Goal: Communication & Community: Answer question/provide support

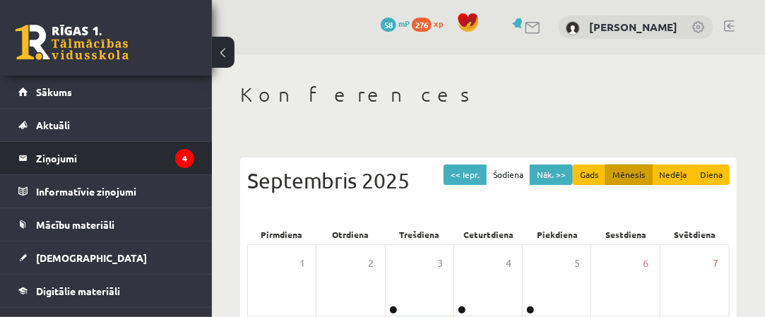
click at [195, 162] on li "Ziņojumi 4" at bounding box center [106, 158] width 212 height 34
click at [181, 158] on icon "4" at bounding box center [184, 158] width 19 height 19
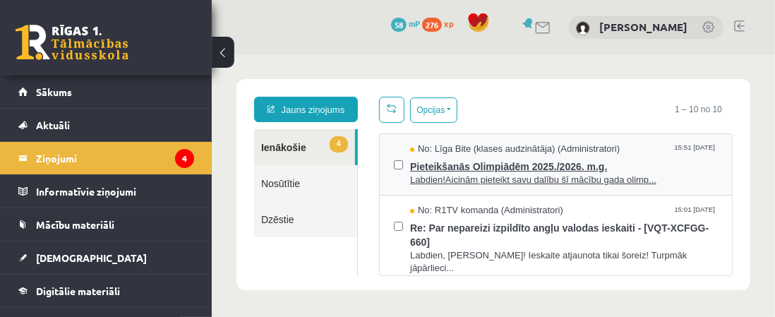
click at [474, 174] on span "Labdien!Aicinām pieteikt savu dalību šī mācību gada olimp..." at bounding box center [564, 179] width 308 height 13
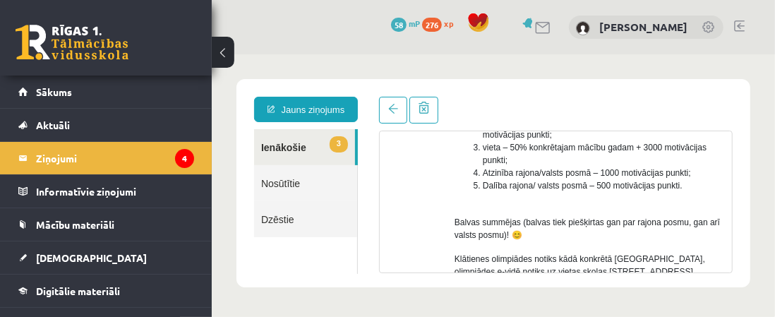
scroll to position [491, 0]
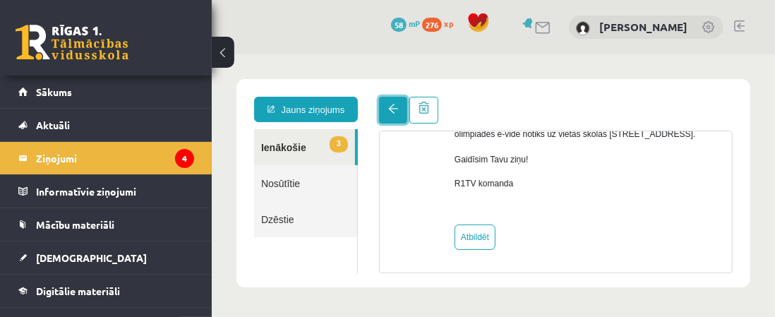
click at [392, 112] on span at bounding box center [393, 108] width 10 height 10
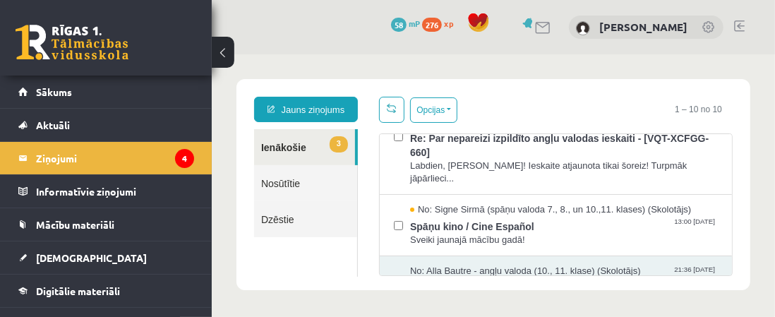
scroll to position [71, 0]
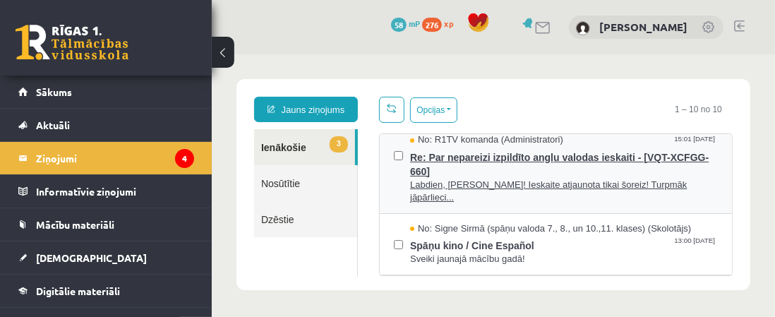
click at [530, 186] on span "Labdien, Olga! Ieskaite atjaunota tikai šoreiz! Turpmāk jāpārlieci..." at bounding box center [564, 191] width 308 height 26
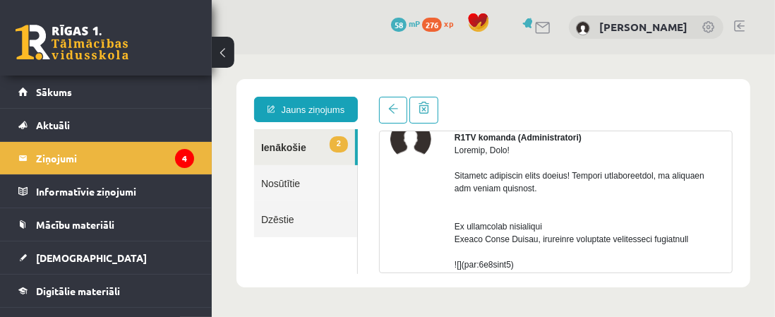
scroll to position [0, 0]
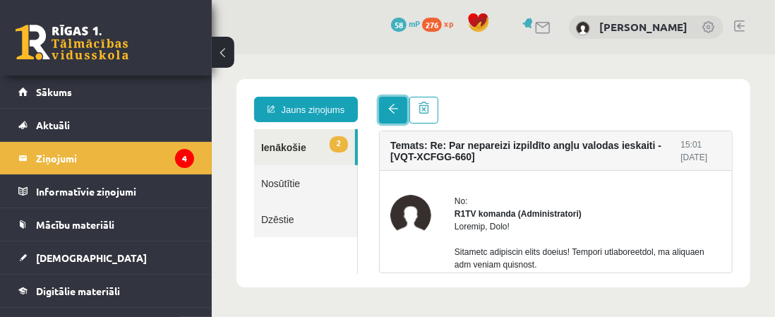
click at [402, 113] on link at bounding box center [392, 109] width 28 height 27
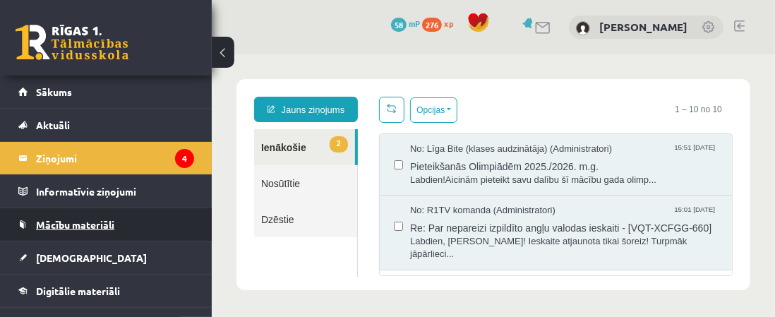
click at [111, 234] on link "Mācību materiāli" at bounding box center [106, 224] width 176 height 32
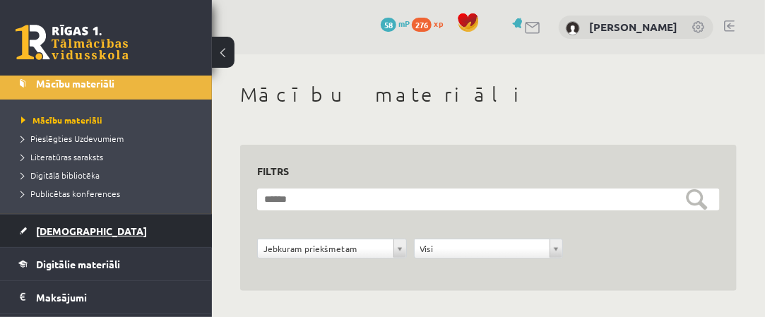
scroll to position [212, 0]
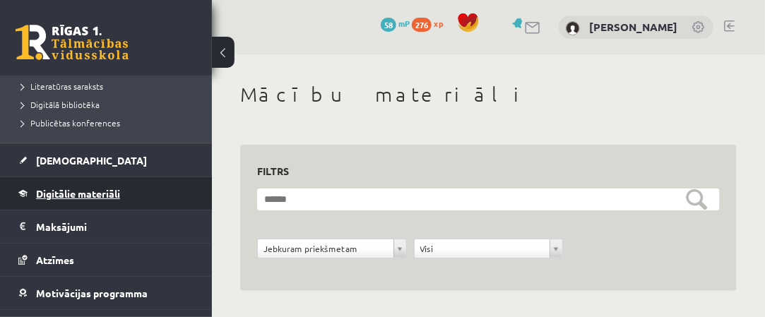
click at [133, 203] on link "Digitālie materiāli" at bounding box center [106, 193] width 176 height 32
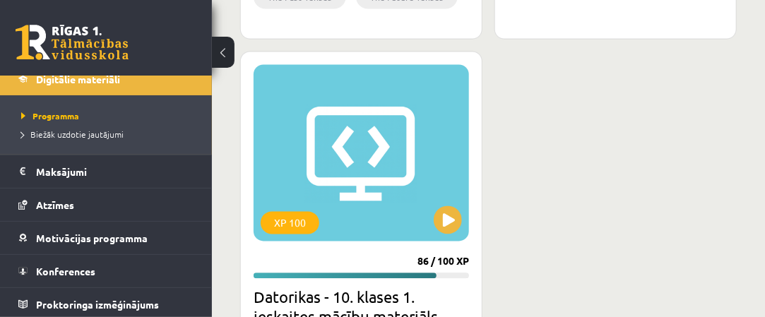
scroll to position [918, 0]
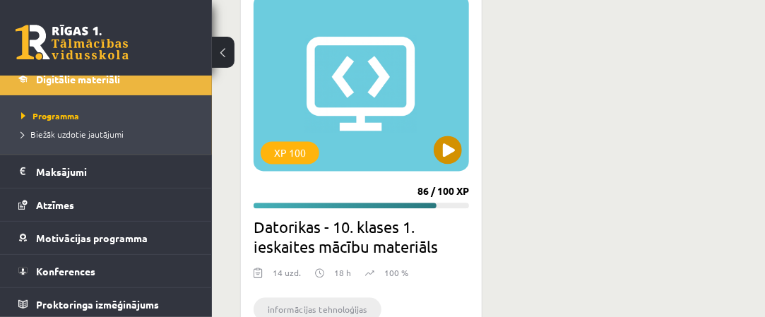
click at [422, 109] on div "XP 100" at bounding box center [361, 82] width 215 height 177
click at [375, 84] on div "XP 100" at bounding box center [361, 82] width 215 height 177
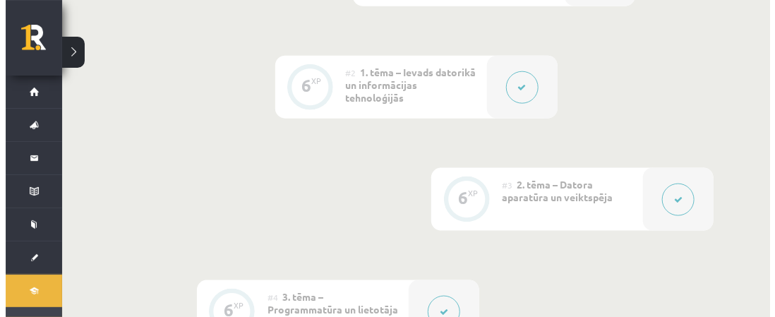
scroll to position [494, 0]
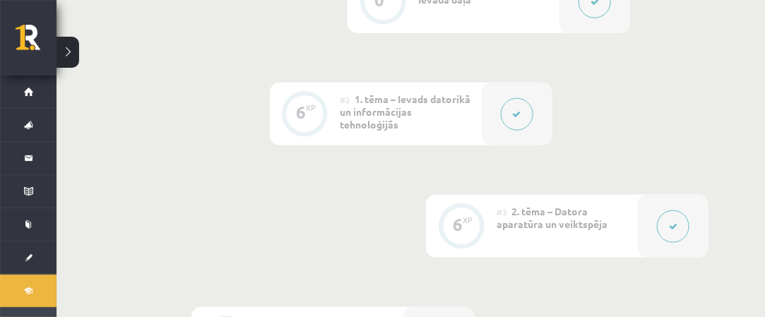
click at [523, 116] on button at bounding box center [517, 114] width 32 height 32
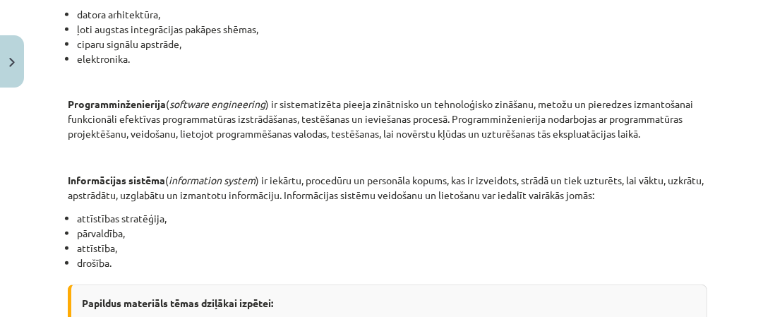
scroll to position [777, 0]
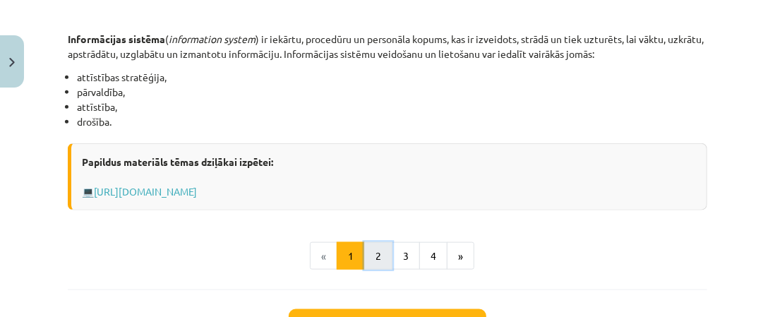
click at [371, 261] on button "2" at bounding box center [378, 256] width 28 height 28
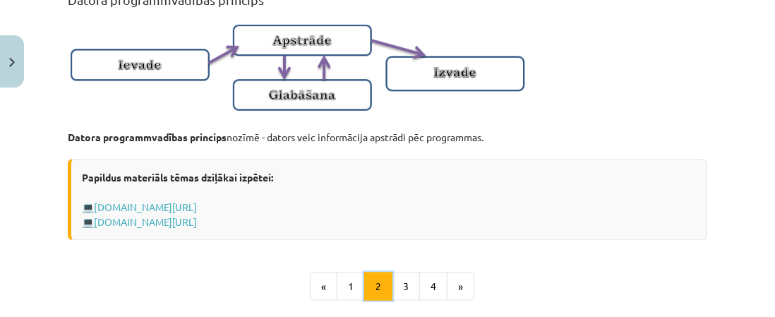
scroll to position [1029, 0]
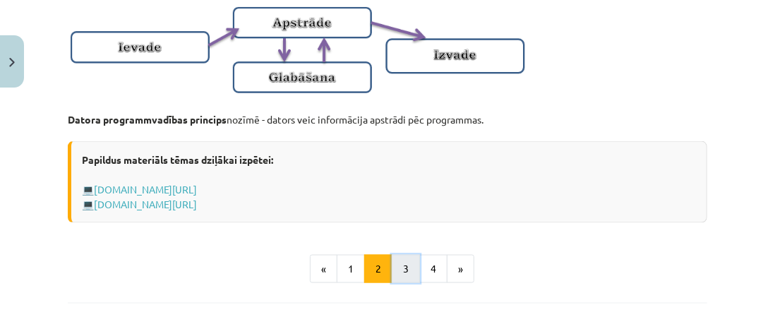
click at [405, 257] on button "3" at bounding box center [406, 269] width 28 height 28
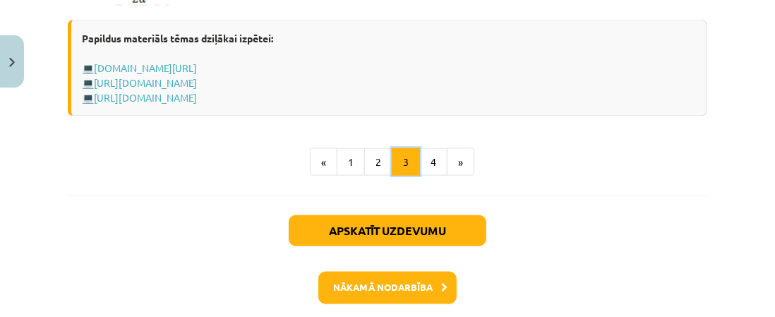
scroll to position [1099, 0]
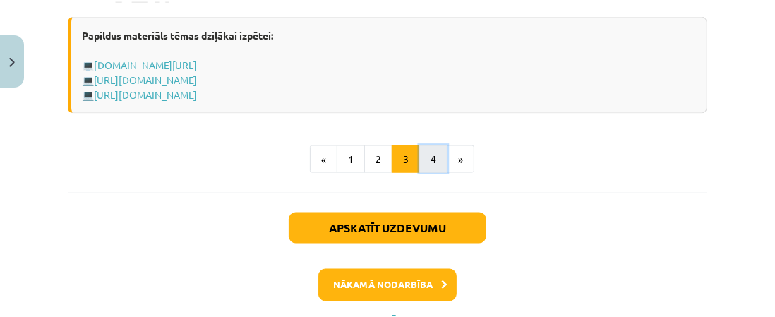
click at [434, 160] on button "4" at bounding box center [433, 159] width 28 height 28
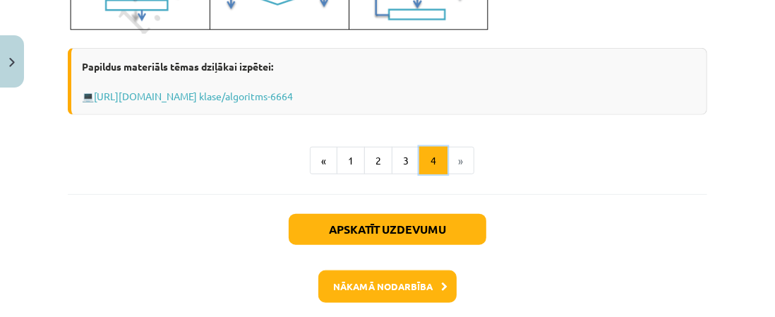
scroll to position [799, 0]
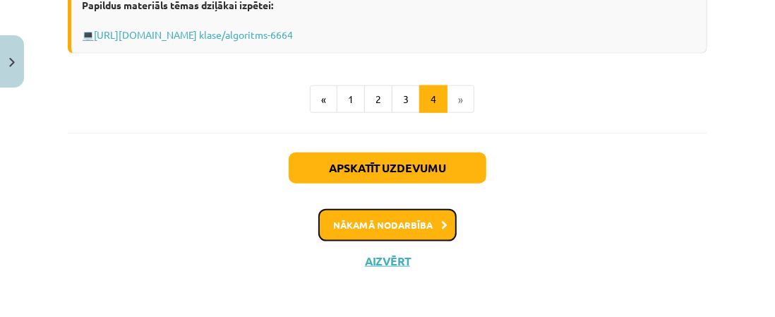
click at [394, 222] on button "Nākamā nodarbība" at bounding box center [387, 225] width 138 height 32
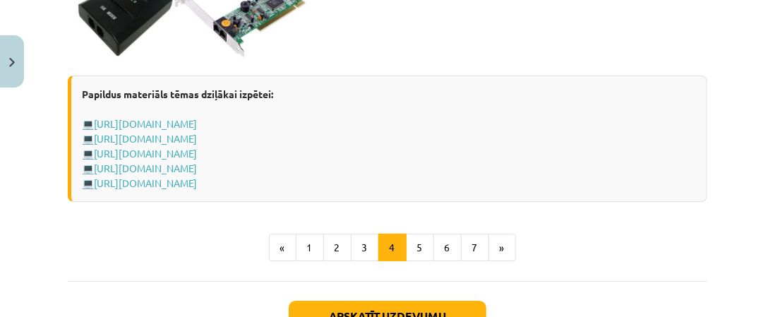
scroll to position [2789, 0]
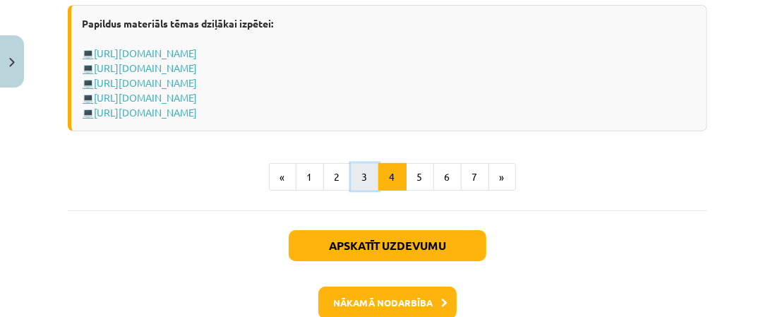
click at [357, 163] on button "3" at bounding box center [365, 177] width 28 height 28
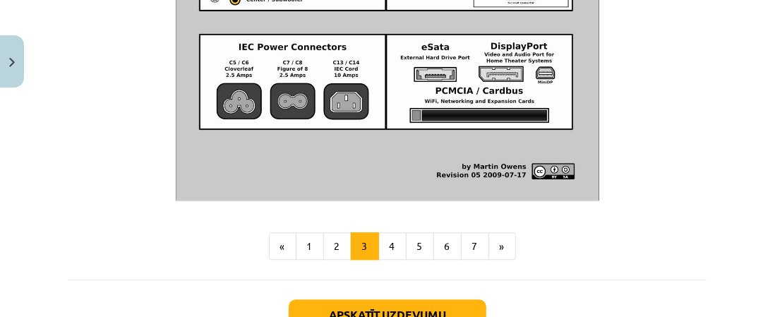
scroll to position [1928, 0]
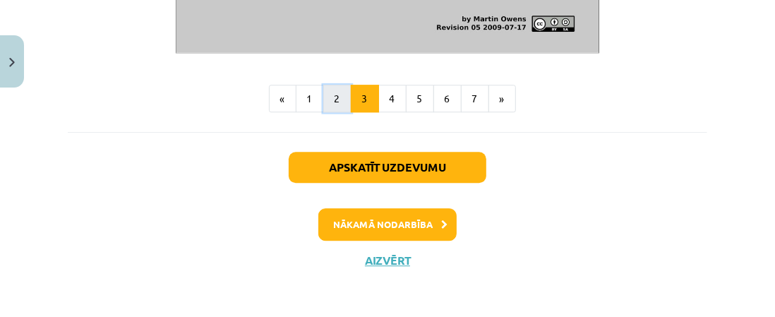
click at [340, 105] on button "2" at bounding box center [337, 99] width 28 height 28
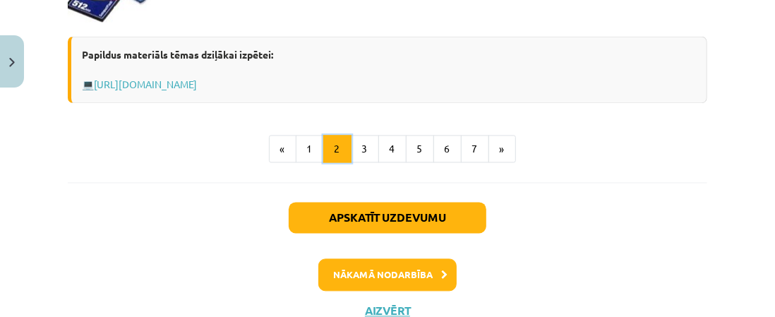
scroll to position [1460, 0]
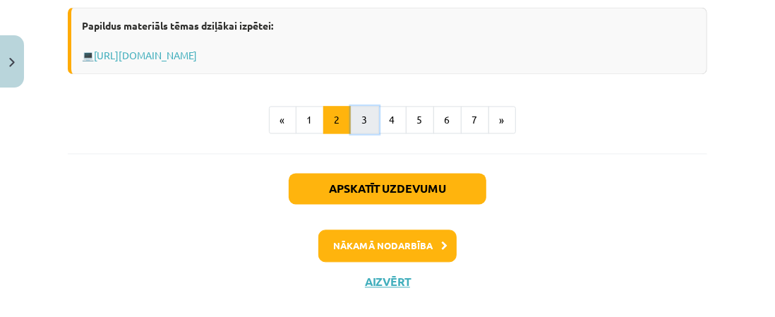
click at [370, 130] on button "3" at bounding box center [365, 120] width 28 height 28
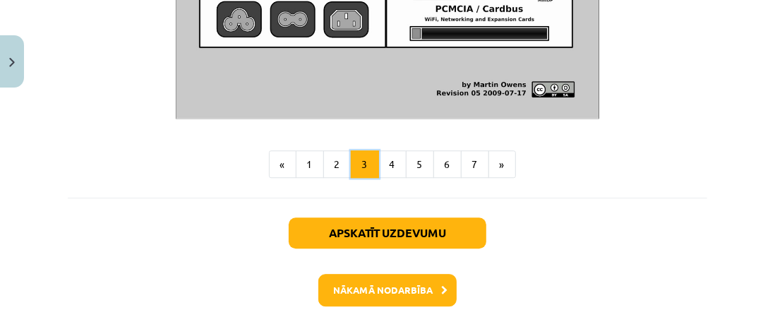
scroll to position [1928, 0]
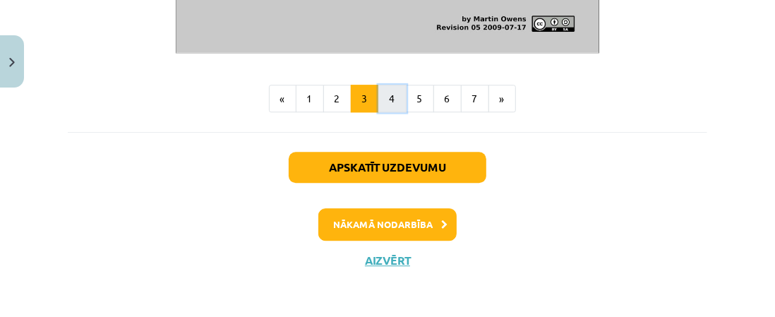
click at [381, 98] on button "4" at bounding box center [392, 99] width 28 height 28
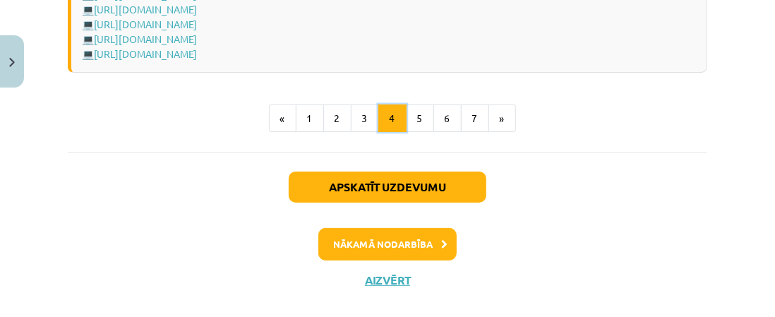
scroll to position [2852, 0]
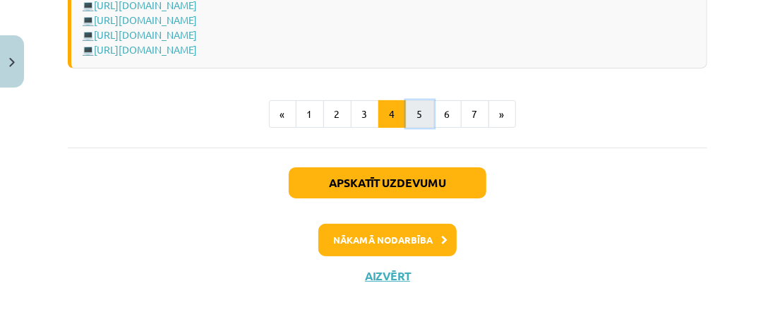
click at [409, 100] on button "5" at bounding box center [420, 114] width 28 height 28
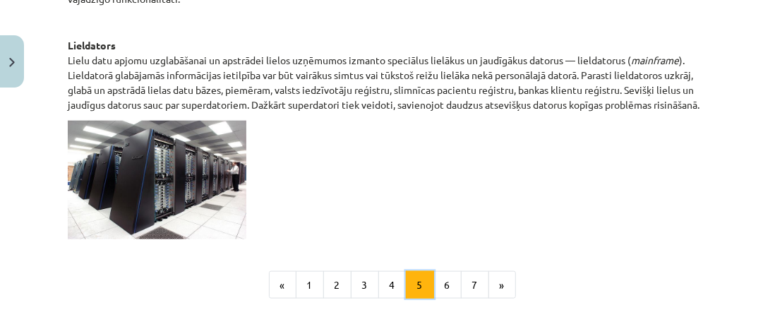
scroll to position [965, 0]
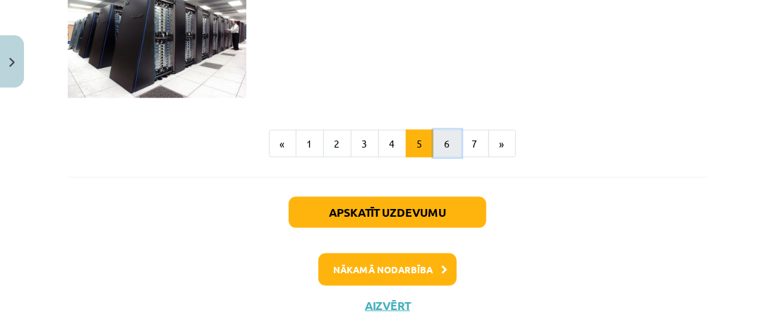
click at [435, 149] on button "6" at bounding box center [448, 144] width 28 height 28
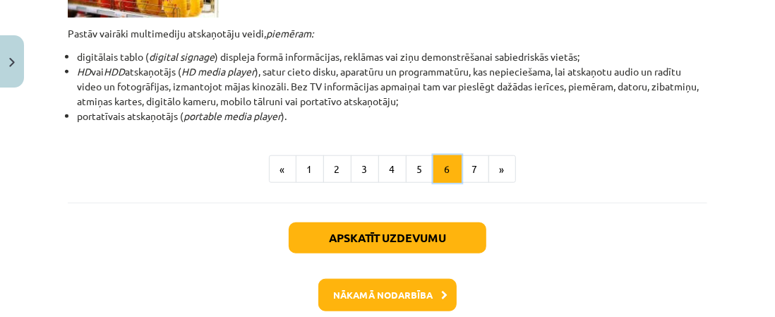
scroll to position [666, 0]
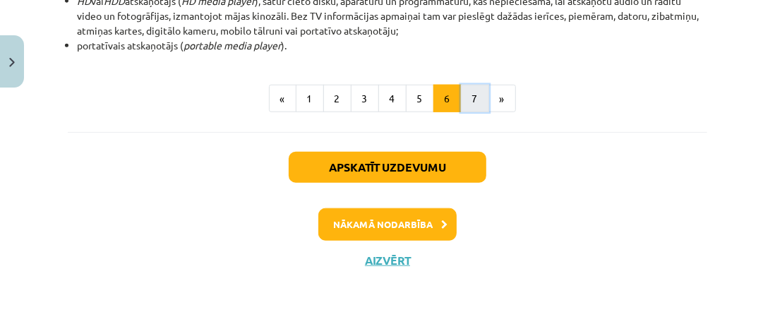
click at [470, 101] on button "7" at bounding box center [475, 99] width 28 height 28
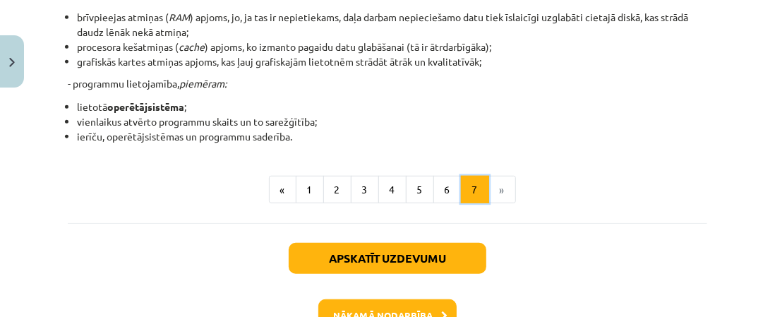
scroll to position [475, 0]
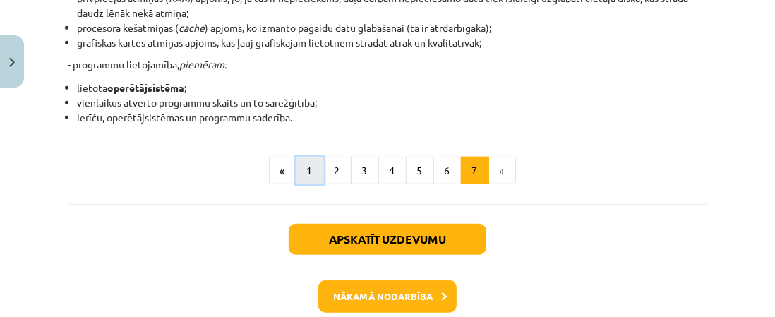
click at [302, 164] on button "1" at bounding box center [310, 171] width 28 height 28
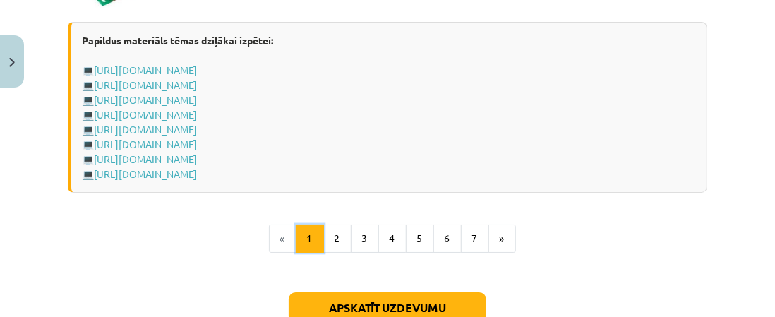
scroll to position [2724, 0]
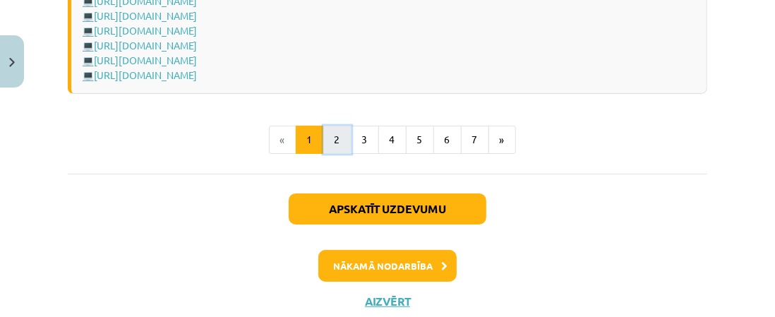
click at [338, 138] on button "2" at bounding box center [337, 140] width 28 height 28
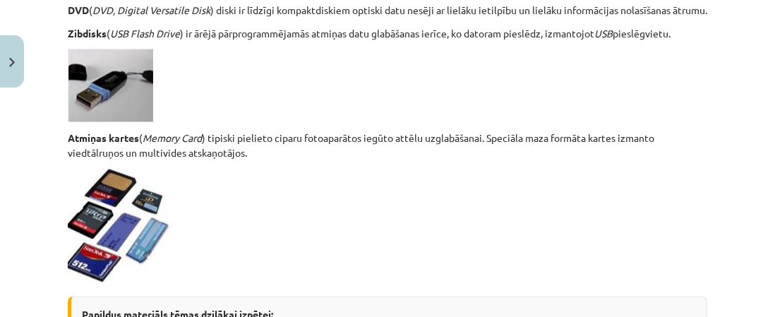
scroll to position [1495, 0]
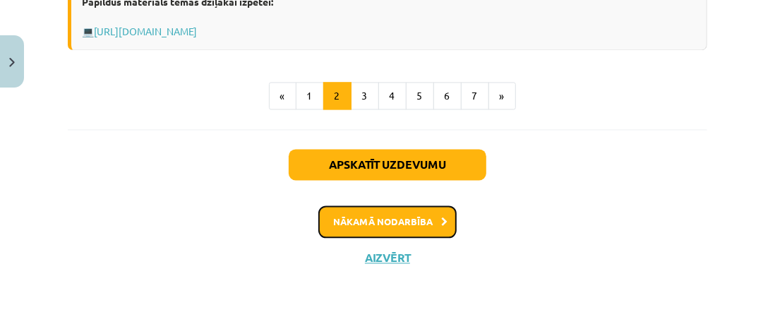
click at [405, 224] on button "Nākamā nodarbība" at bounding box center [387, 221] width 138 height 32
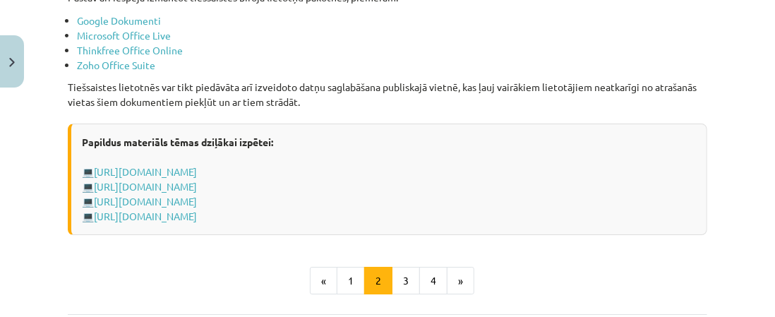
scroll to position [2507, 0]
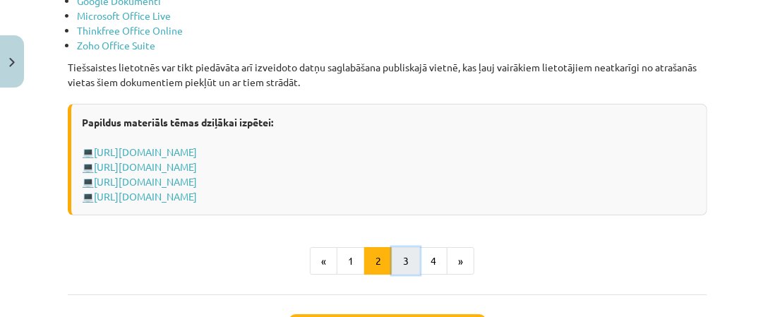
click at [405, 269] on button "3" at bounding box center [406, 261] width 28 height 28
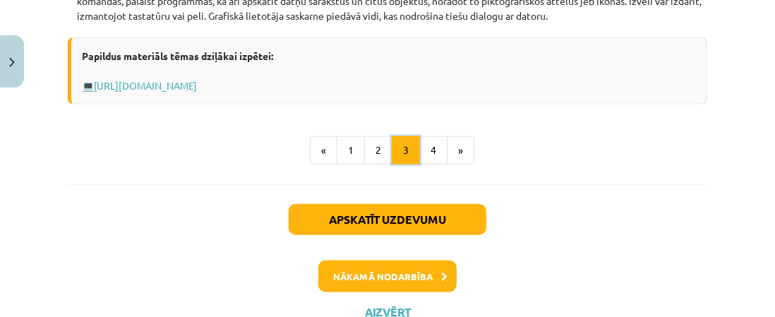
scroll to position [817, 0]
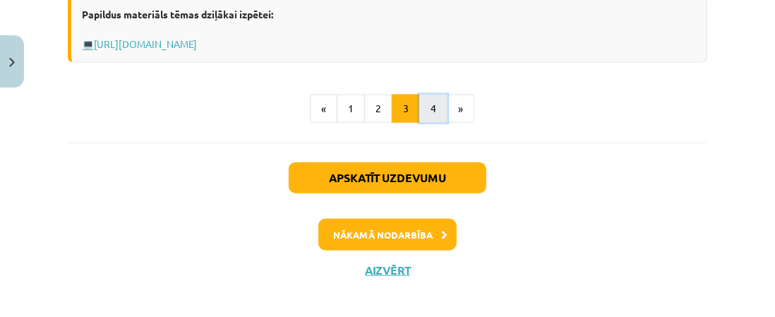
click at [424, 111] on button "4" at bounding box center [433, 109] width 28 height 28
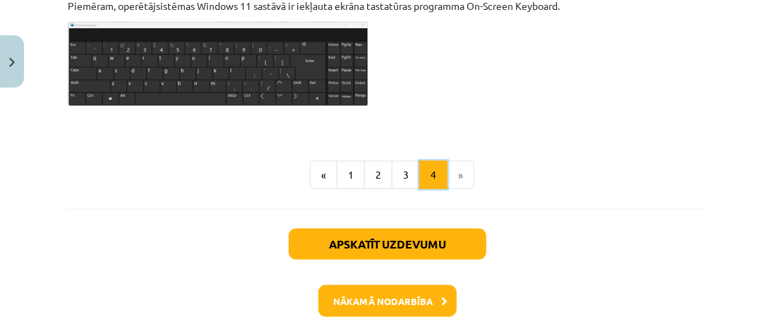
scroll to position [1047, 0]
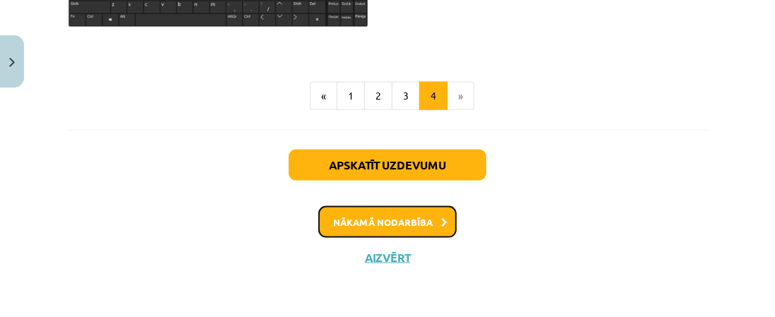
click at [381, 226] on button "Nākamā nodarbība" at bounding box center [387, 222] width 138 height 32
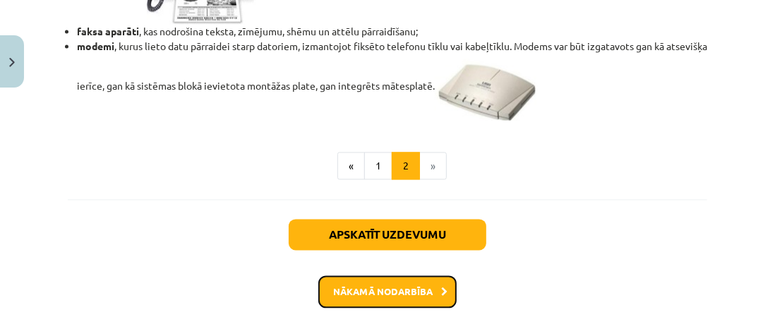
scroll to position [1412, 0]
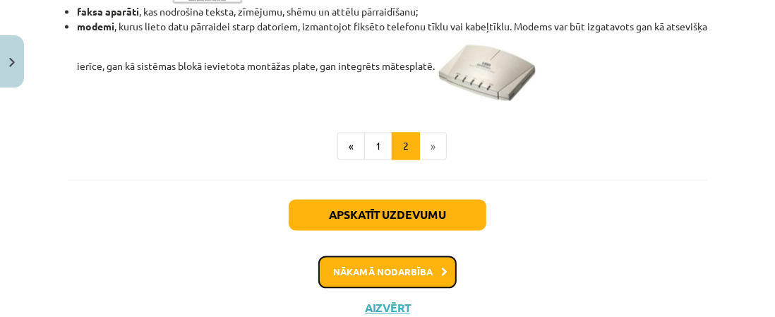
click at [377, 273] on button "Nākamā nodarbība" at bounding box center [387, 272] width 138 height 32
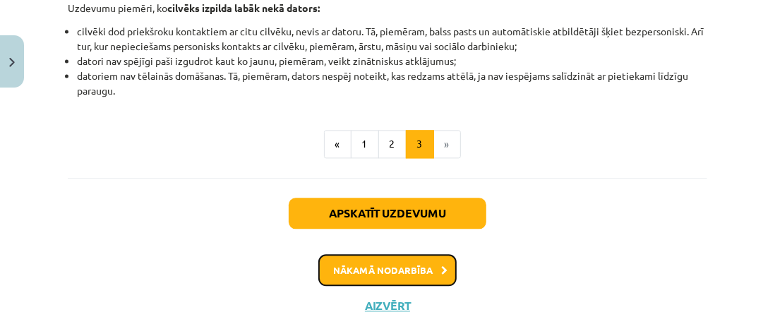
scroll to position [1589, 0]
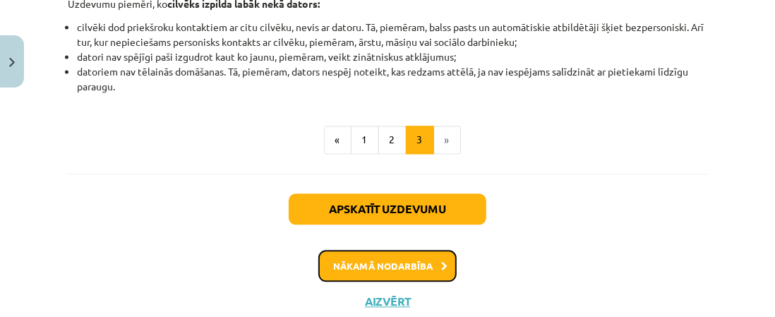
click at [439, 271] on button "Nākamā nodarbība" at bounding box center [387, 266] width 138 height 32
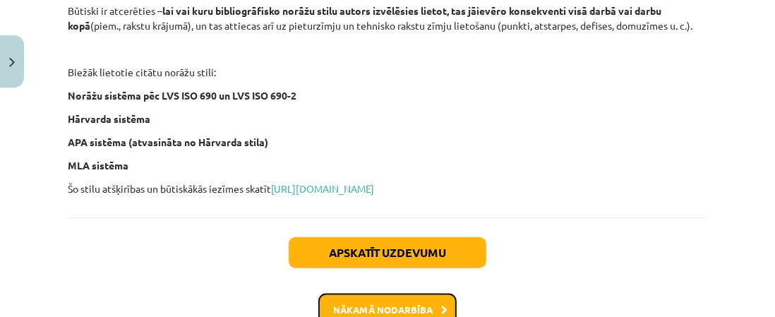
scroll to position [837, 0]
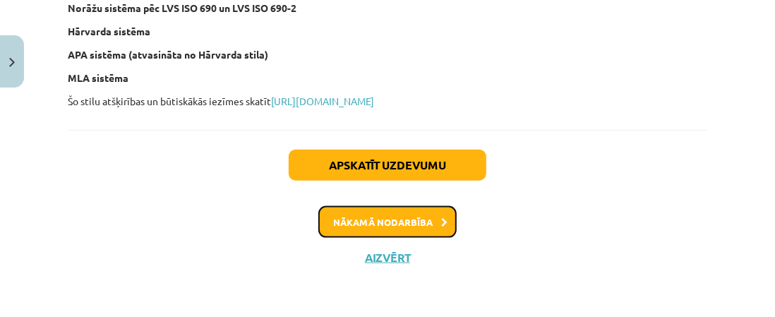
click at [429, 229] on button "Nākamā nodarbība" at bounding box center [387, 222] width 138 height 32
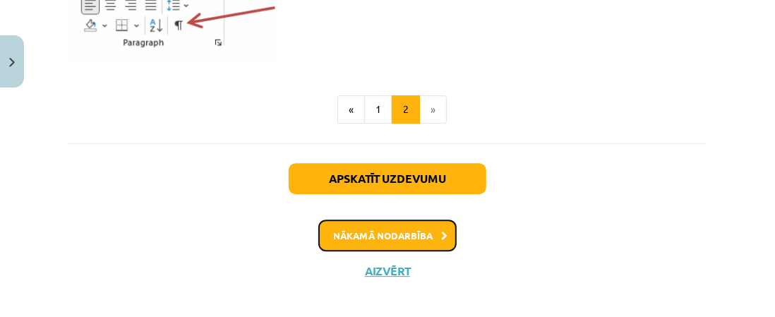
scroll to position [2083, 0]
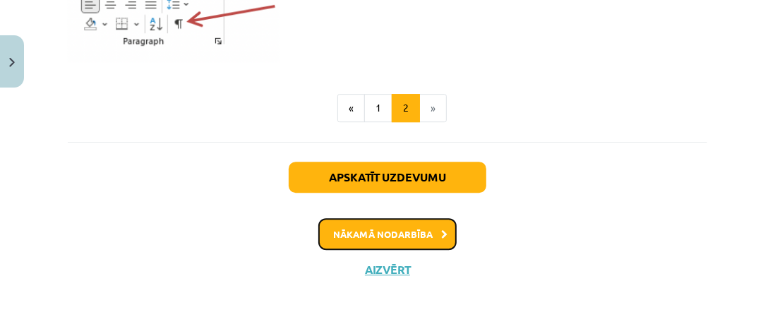
click at [375, 232] on button "Nākamā nodarbība" at bounding box center [387, 234] width 138 height 32
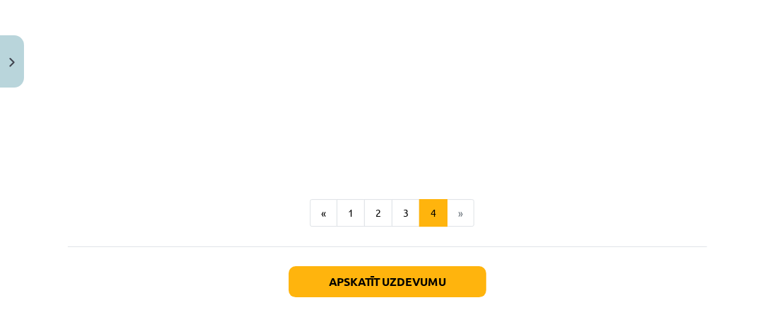
scroll to position [2484, 0]
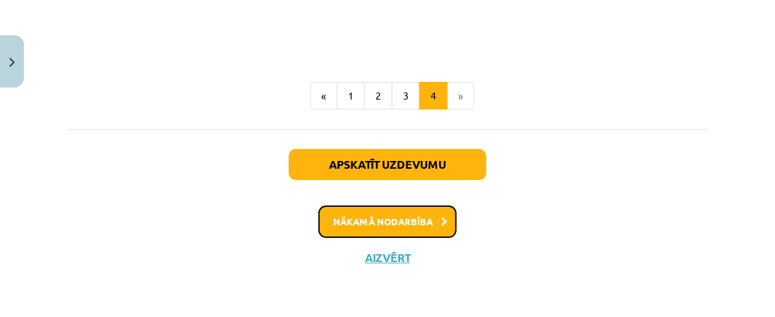
click at [428, 221] on button "Nākamā nodarbība" at bounding box center [387, 221] width 138 height 32
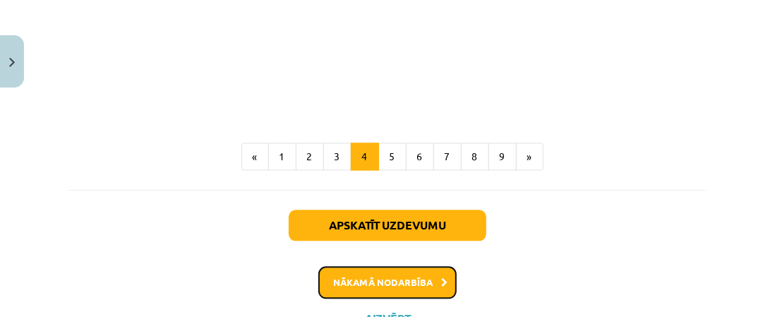
scroll to position [1568, 0]
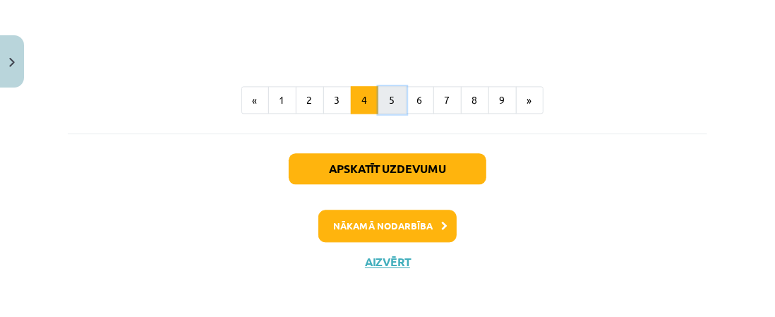
click at [396, 103] on button "5" at bounding box center [392, 100] width 28 height 28
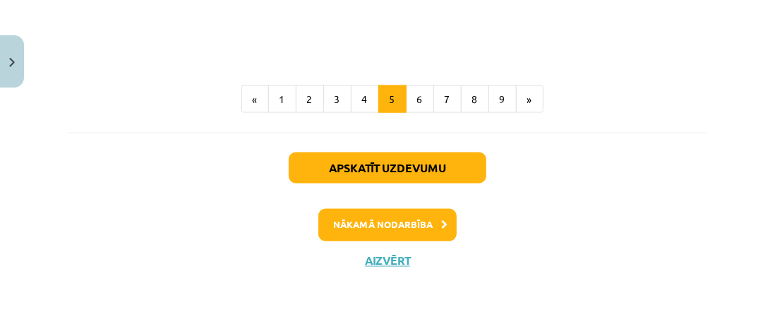
scroll to position [1140, 0]
click at [419, 93] on button "6" at bounding box center [420, 99] width 28 height 28
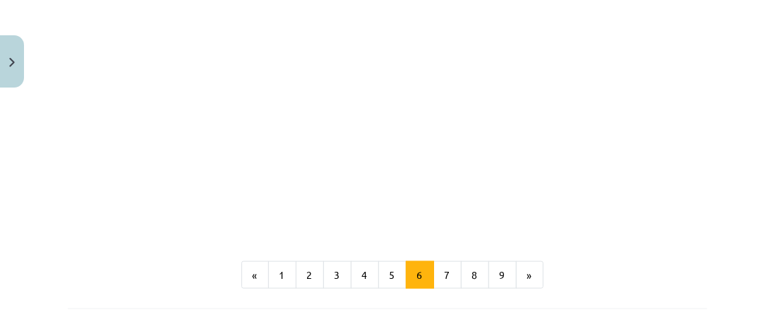
scroll to position [1020, 0]
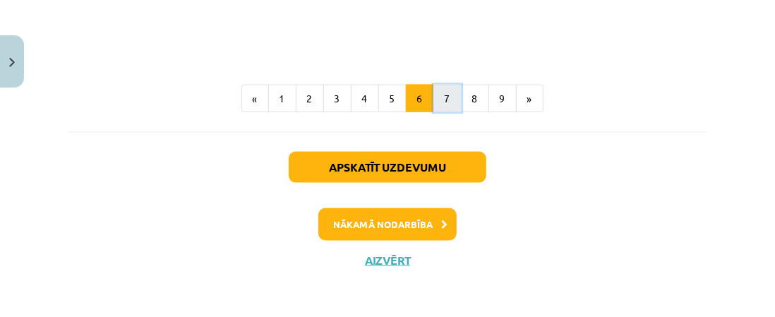
click at [442, 102] on button "7" at bounding box center [448, 99] width 28 height 28
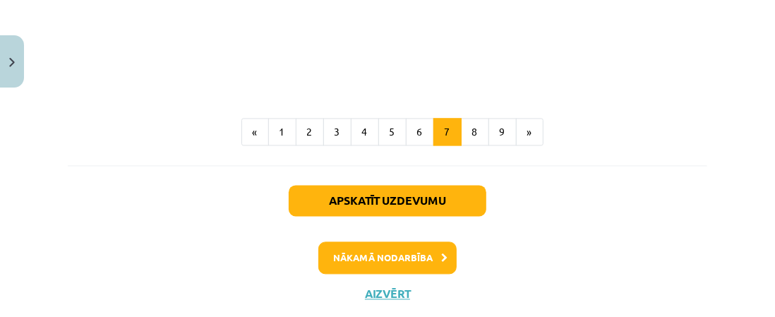
scroll to position [1474, 0]
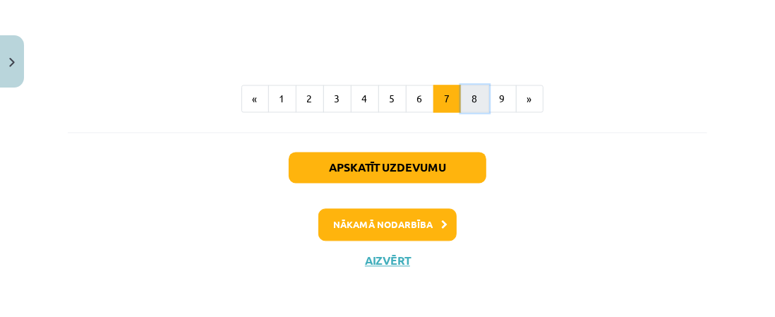
click at [472, 88] on button "8" at bounding box center [475, 99] width 28 height 28
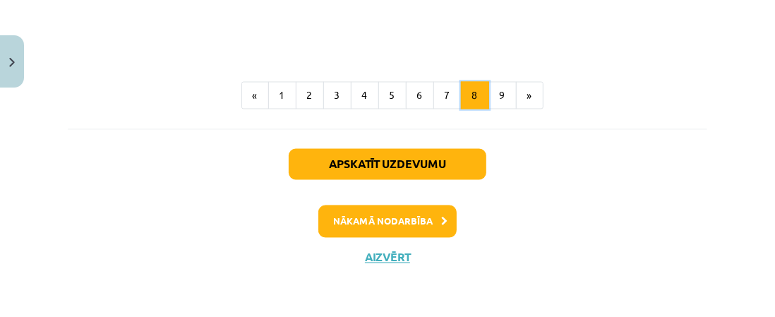
scroll to position [1335, 0]
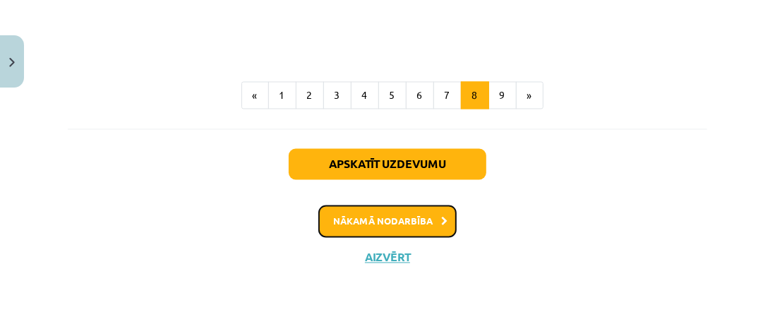
click at [412, 225] on button "Nākamā nodarbība" at bounding box center [387, 221] width 138 height 32
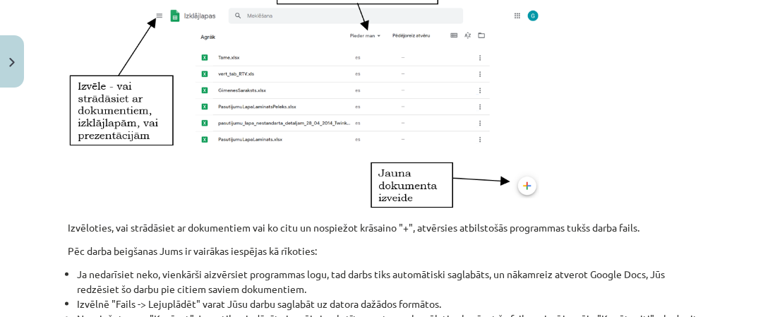
scroll to position [1104, 0]
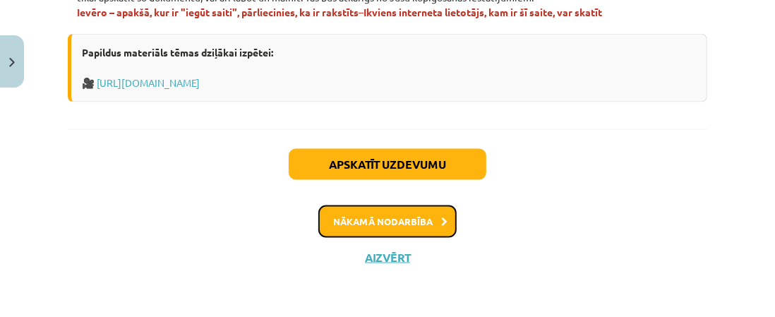
click at [398, 229] on button "Nākamā nodarbība" at bounding box center [387, 221] width 138 height 32
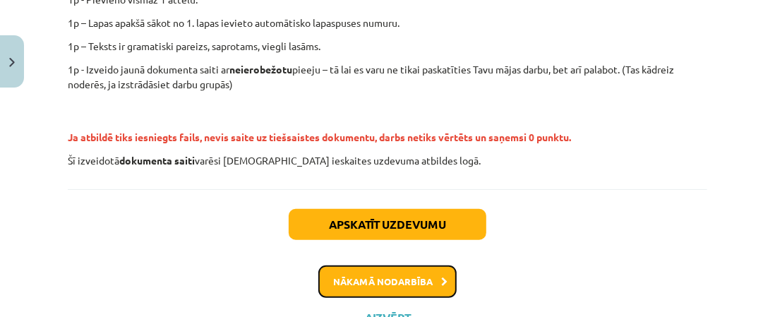
scroll to position [547, 0]
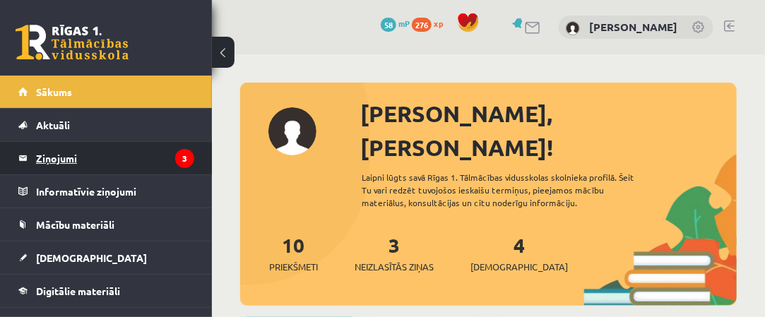
click at [175, 161] on icon "3" at bounding box center [184, 158] width 19 height 19
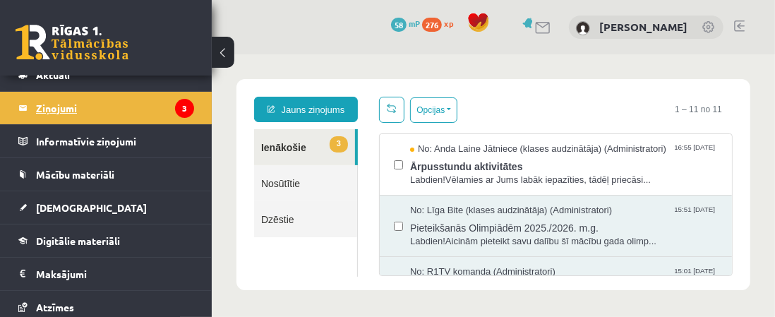
scroll to position [71, 0]
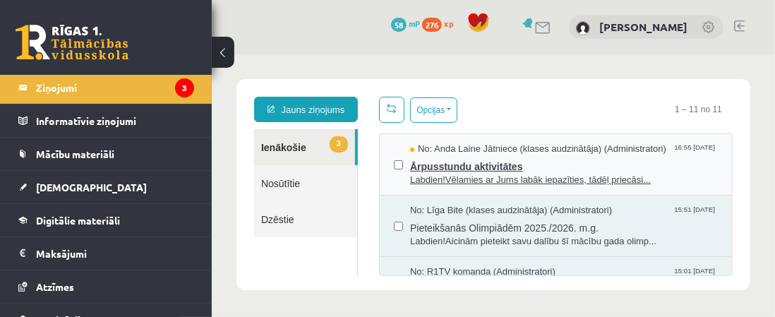
click at [436, 165] on span "Ārpusstundu aktivitātes" at bounding box center [564, 164] width 308 height 18
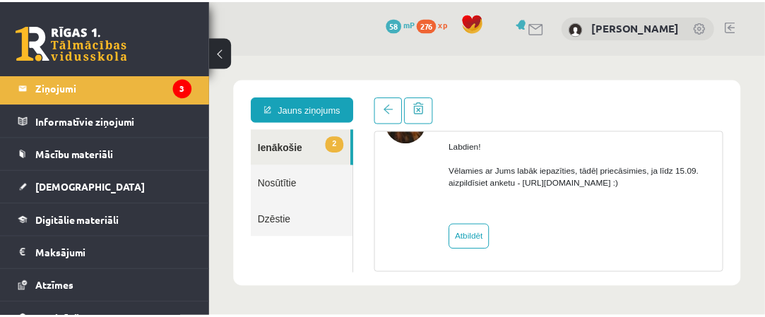
scroll to position [0, 0]
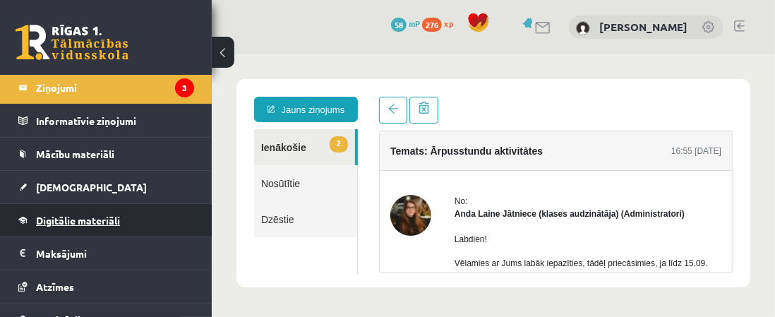
click at [101, 215] on span "Digitālie materiāli" at bounding box center [78, 220] width 84 height 13
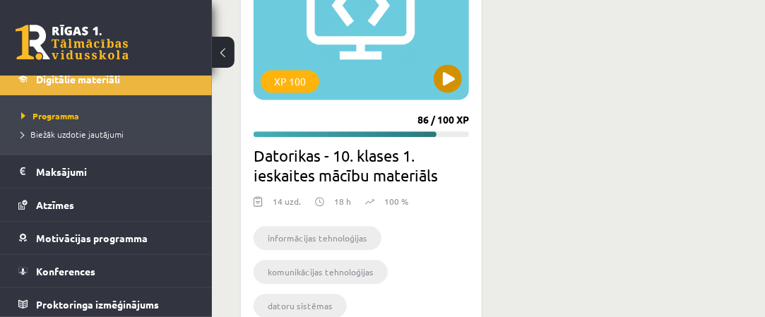
scroll to position [974, 0]
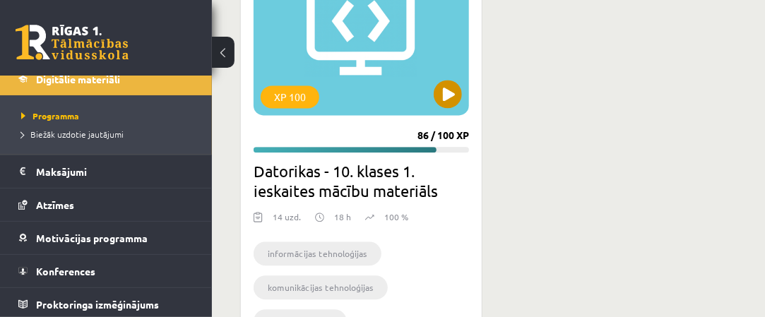
click at [384, 36] on div "XP 100" at bounding box center [361, 27] width 215 height 177
click at [353, 49] on div "XP 100" at bounding box center [361, 27] width 215 height 177
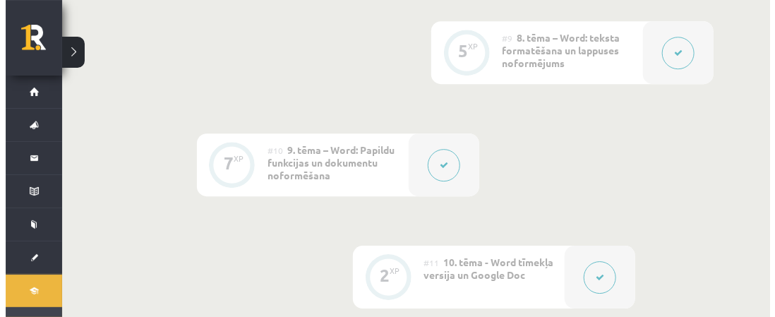
scroll to position [1412, 0]
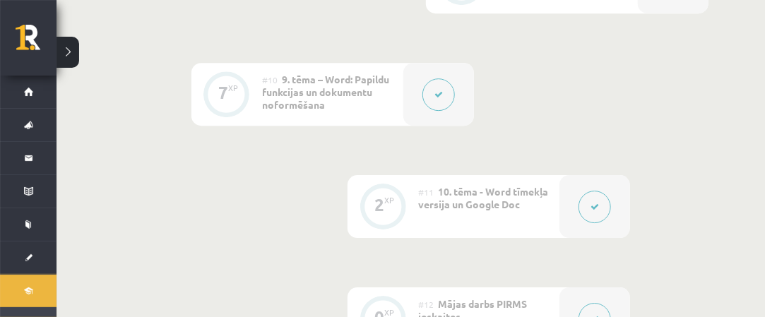
click at [441, 96] on icon at bounding box center [438, 94] width 8 height 8
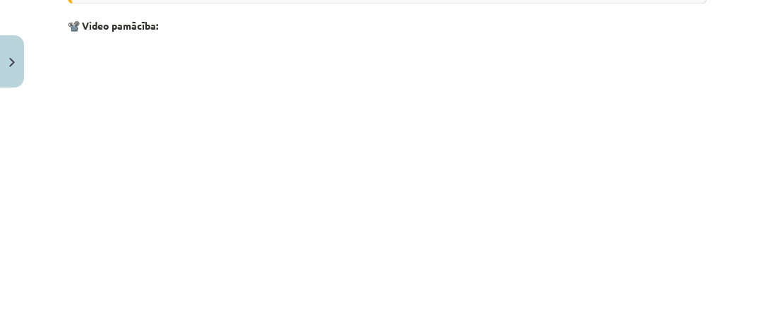
scroll to position [1335, 0]
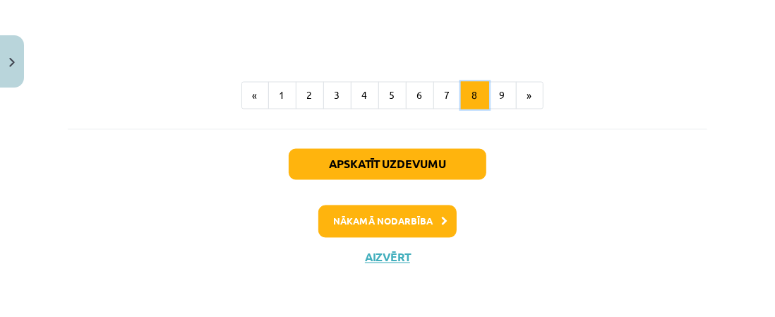
click at [473, 100] on button "8" at bounding box center [475, 96] width 28 height 28
click at [505, 105] on button "9" at bounding box center [503, 96] width 28 height 28
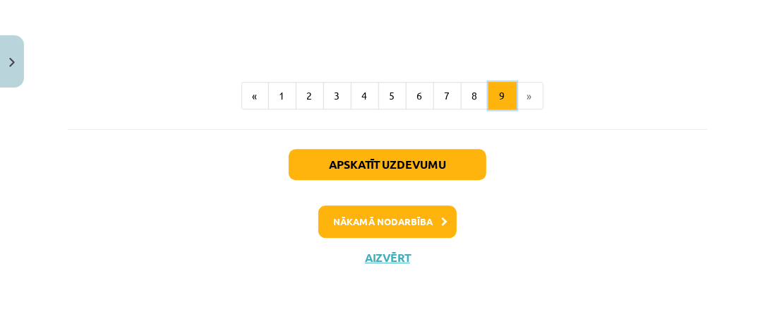
scroll to position [2031, 0]
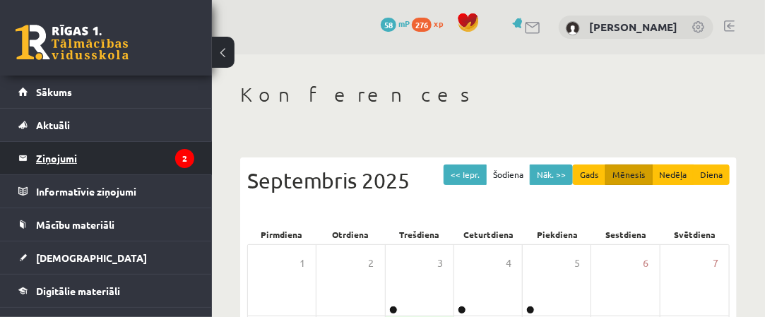
click at [98, 162] on legend "Ziņojumi 2" at bounding box center [115, 158] width 158 height 32
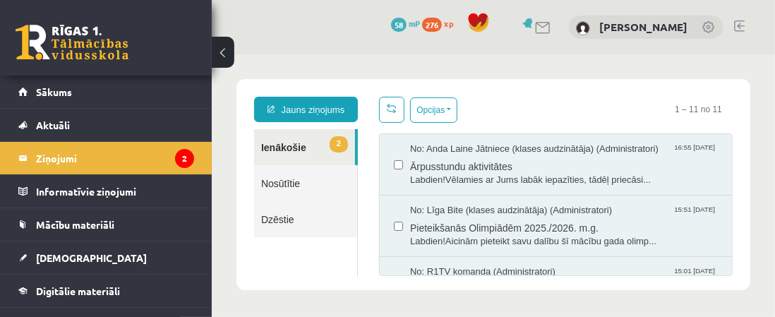
scroll to position [71, 0]
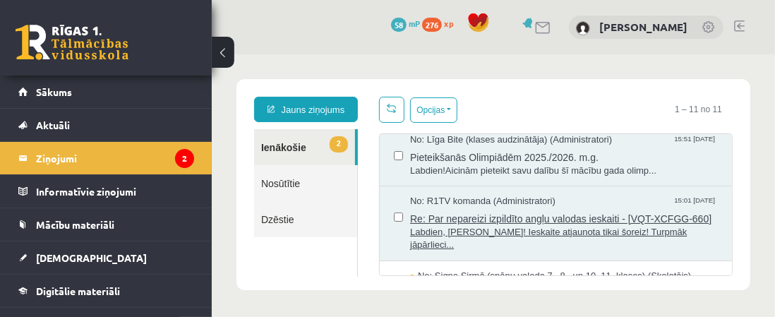
click at [503, 208] on span "Re: Par nepareizi izpildīto angļu valodas ieskaiti - [VQT-XCFGG-660]" at bounding box center [564, 217] width 308 height 18
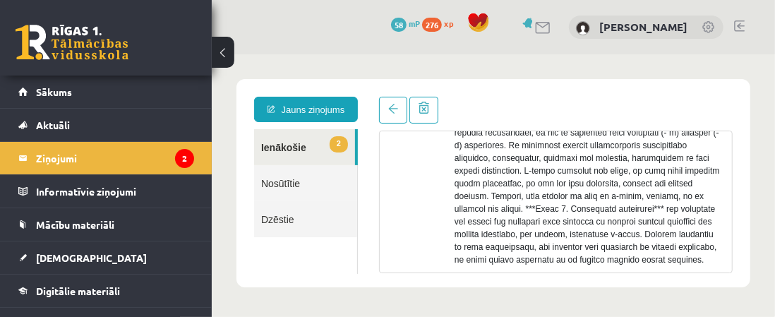
scroll to position [288, 0]
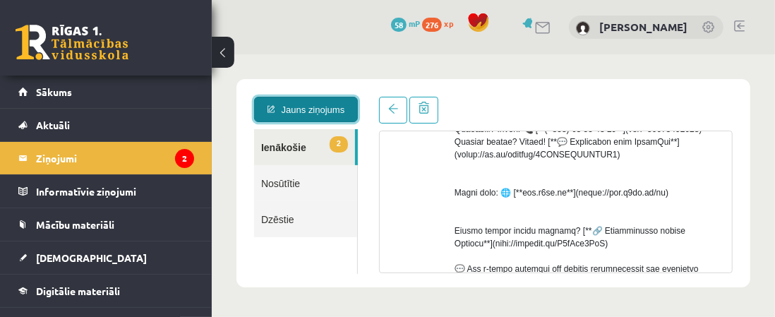
click at [337, 107] on link "Jauns ziņojums" at bounding box center [306, 108] width 104 height 25
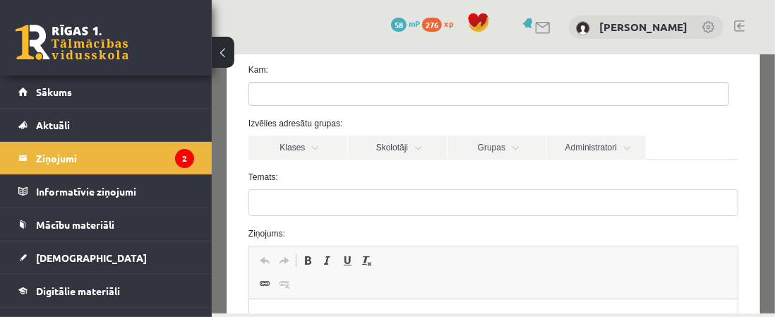
scroll to position [71, 0]
click at [417, 149] on link "Skolotāji" at bounding box center [396, 147] width 99 height 24
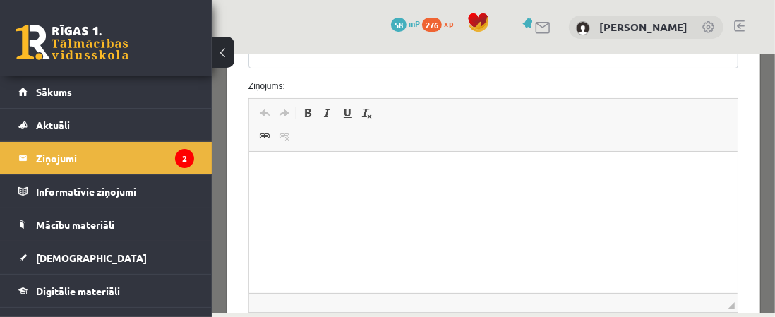
scroll to position [0, 0]
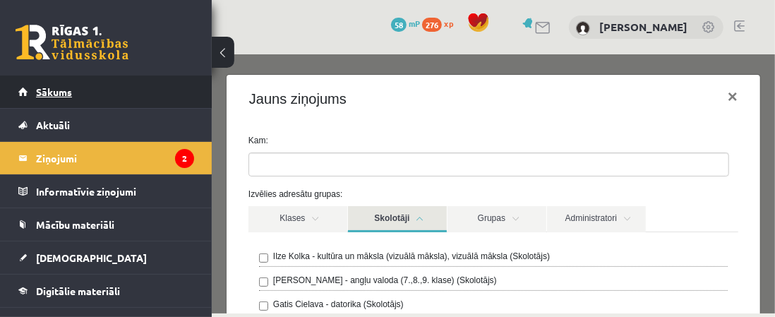
click at [184, 101] on link "Sākums" at bounding box center [106, 92] width 176 height 32
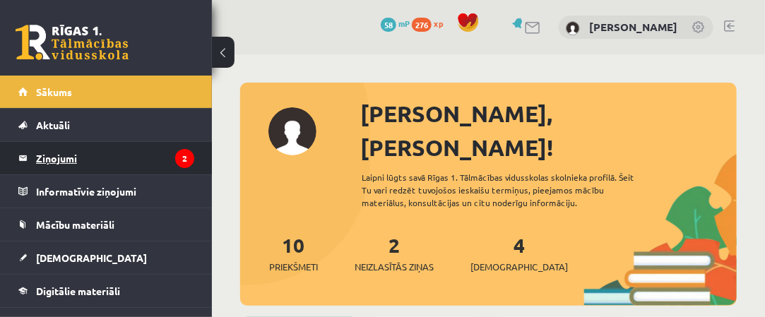
click at [150, 157] on legend "Ziņojumi 2" at bounding box center [115, 158] width 158 height 32
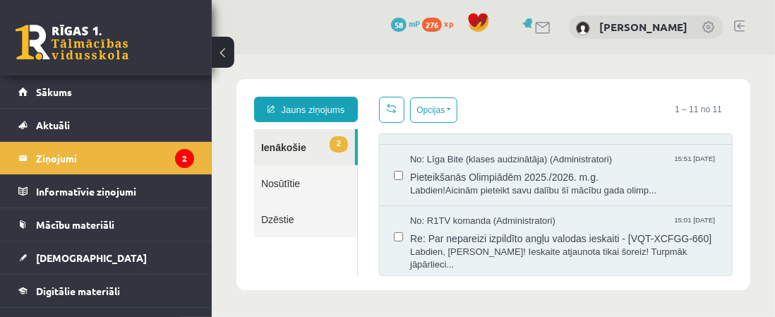
scroll to position [71, 0]
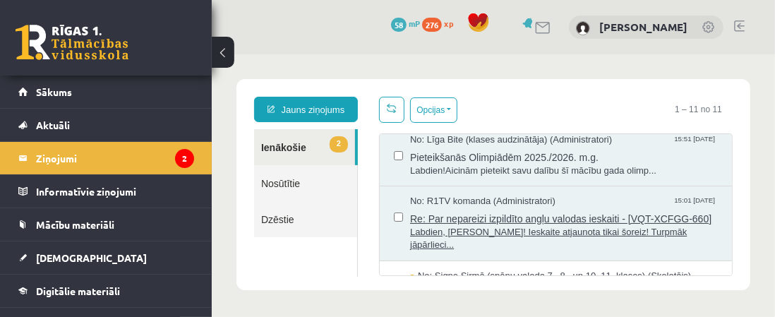
click at [488, 197] on span "No: R1TV komanda (Administratori)" at bounding box center [482, 200] width 145 height 13
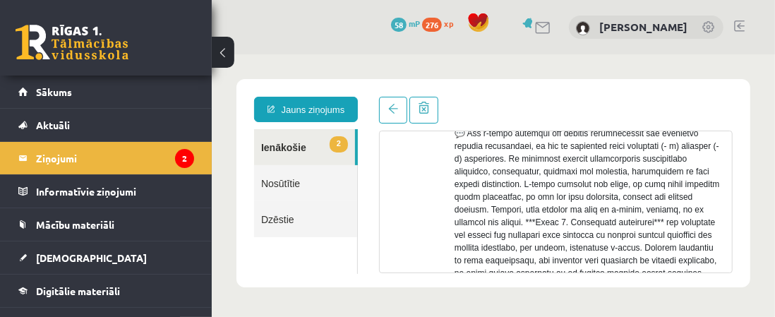
scroll to position [641, 0]
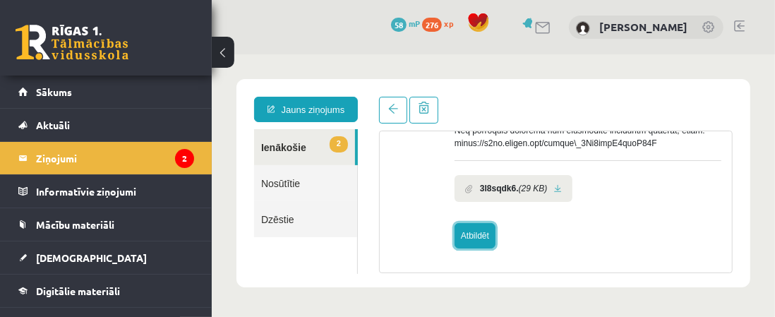
click at [463, 240] on link "Atbildēt" at bounding box center [474, 234] width 41 height 25
type input "**********"
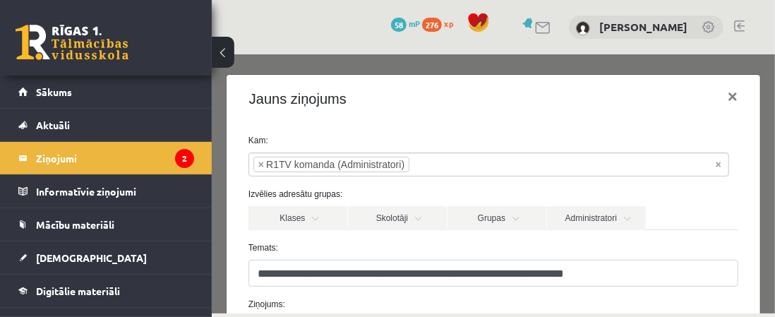
scroll to position [141, 0]
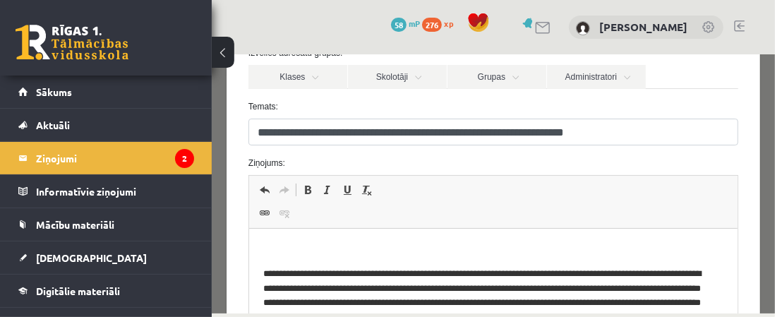
click at [306, 157] on label "Ziņojums:" at bounding box center [492, 162] width 511 height 13
click at [282, 161] on label "Ziņojums:" at bounding box center [492, 162] width 511 height 13
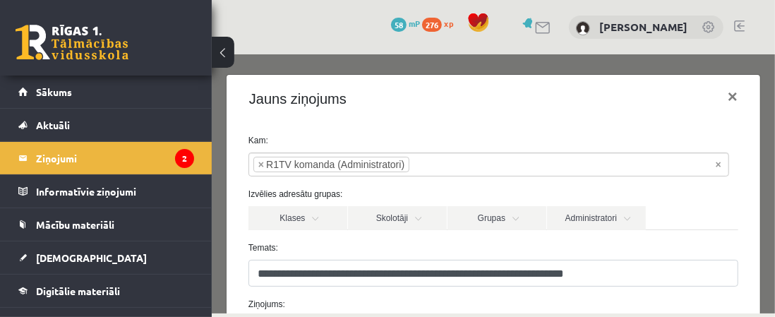
scroll to position [71, 0]
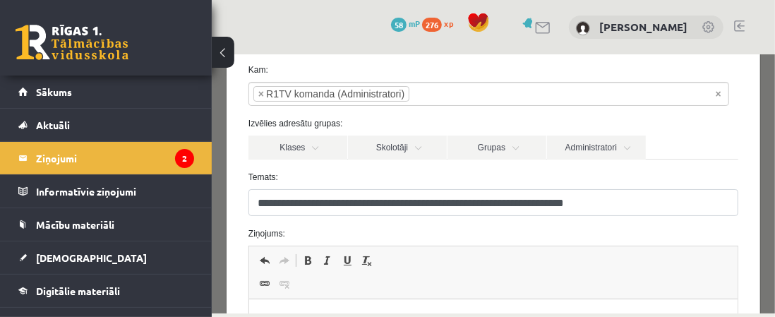
click at [322, 31] on div "0 Dāvanas 58 mP 276 xp [PERSON_NAME]" at bounding box center [494, 27] width 564 height 54
click at [136, 155] on legend "Ziņojumi 2" at bounding box center [115, 158] width 158 height 32
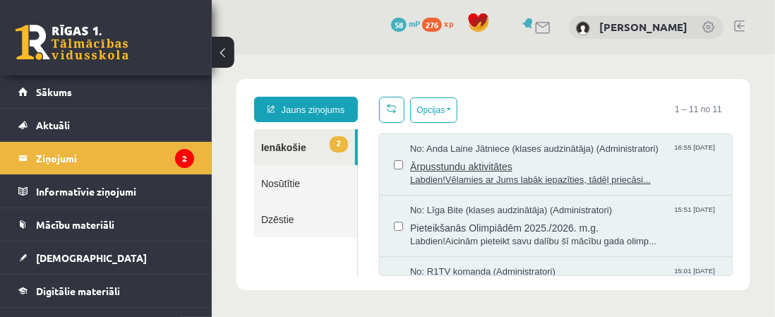
scroll to position [0, 0]
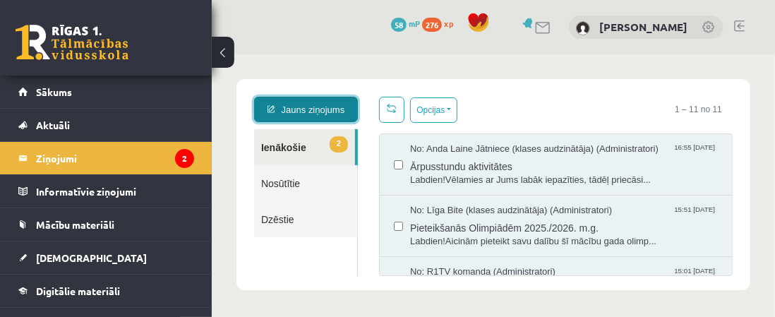
click at [338, 109] on link "Jauns ziņojums" at bounding box center [306, 108] width 104 height 25
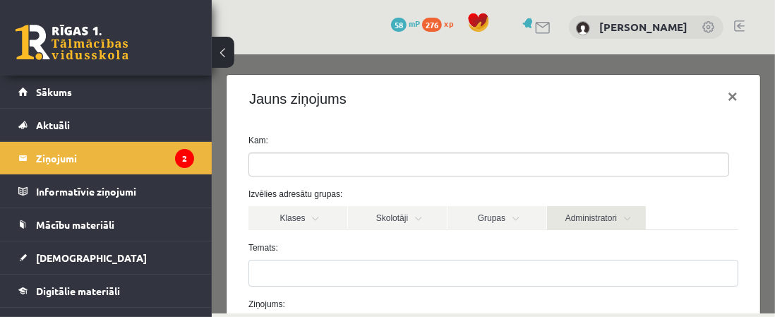
click at [611, 215] on link "Administratori" at bounding box center [596, 217] width 99 height 24
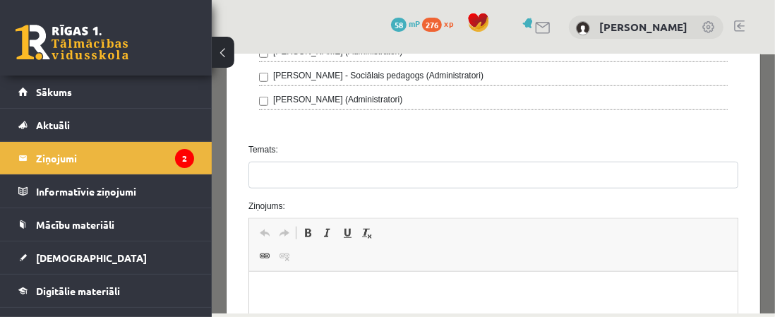
scroll to position [636, 0]
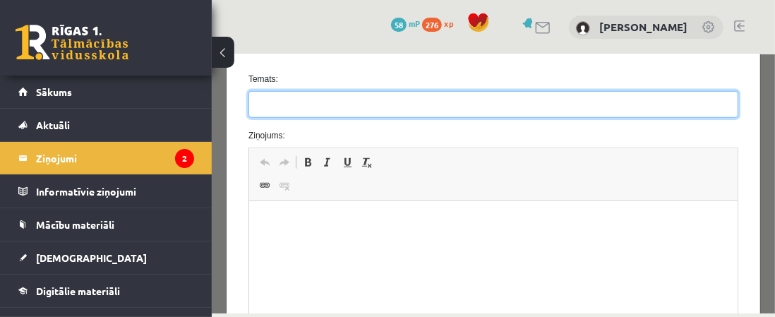
click at [314, 107] on input "Temats:" at bounding box center [493, 103] width 490 height 27
click at [391, 103] on input "**********" at bounding box center [493, 103] width 490 height 27
type input "**********"
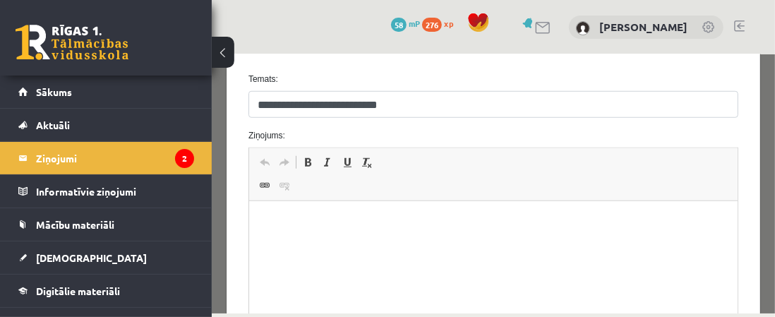
click at [318, 244] on html at bounding box center [493, 222] width 489 height 43
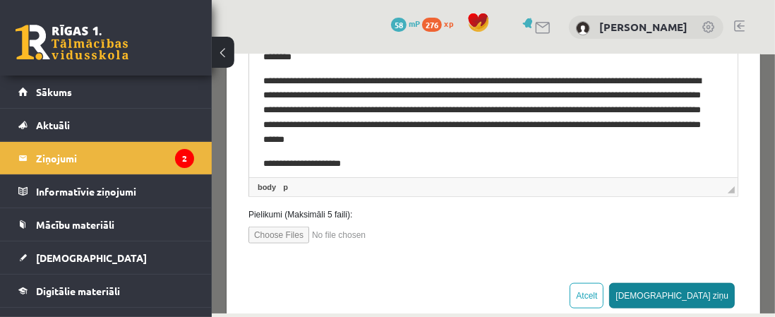
scroll to position [824, 0]
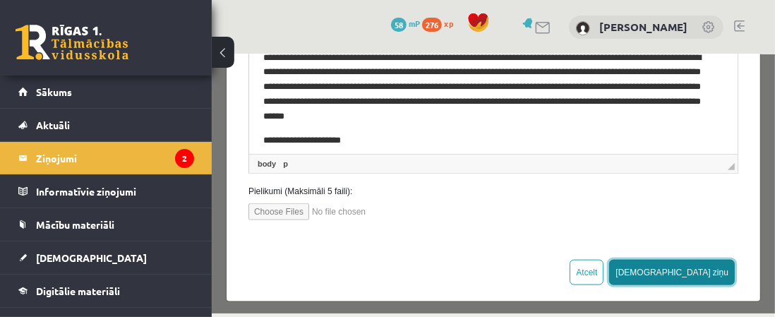
click at [713, 263] on button "[DEMOGRAPHIC_DATA] ziņu" at bounding box center [672, 271] width 126 height 25
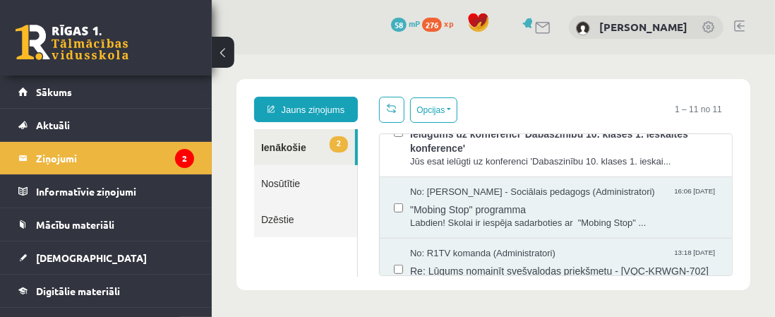
scroll to position [602, 0]
